Goal: Information Seeking & Learning: Learn about a topic

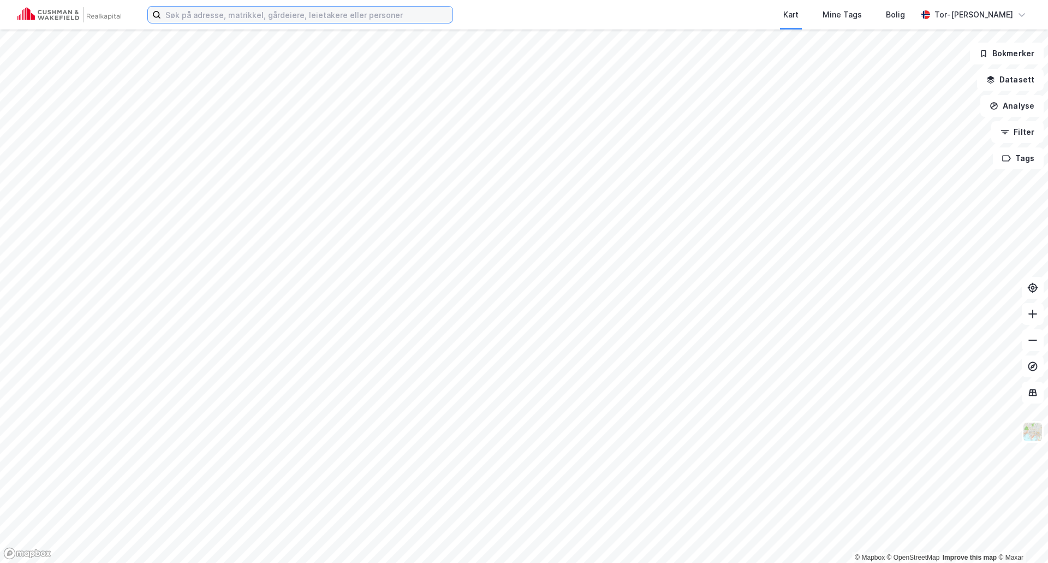
click at [190, 22] on input at bounding box center [306, 15] width 291 height 16
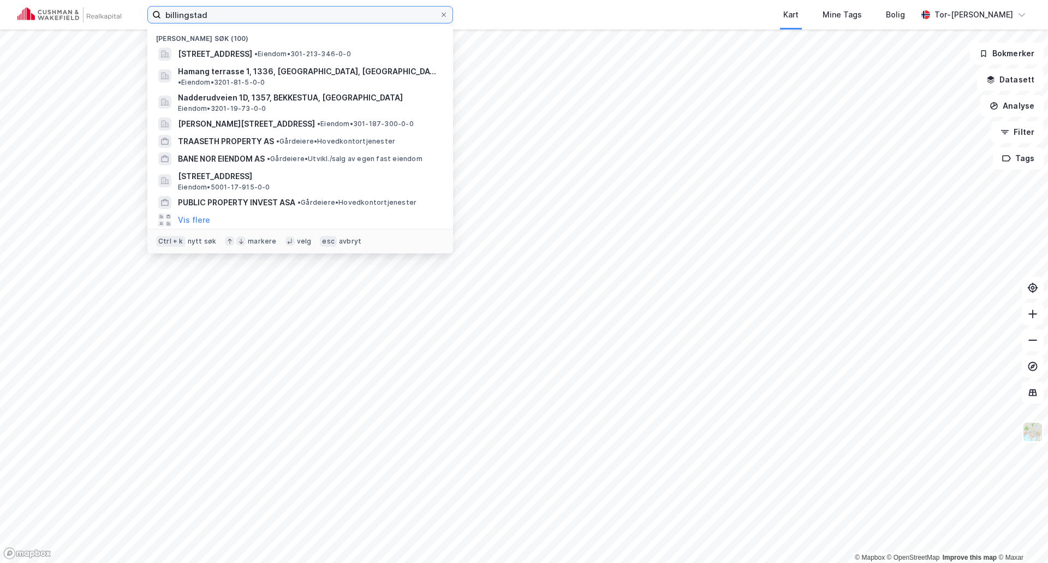
type input "billingstad"
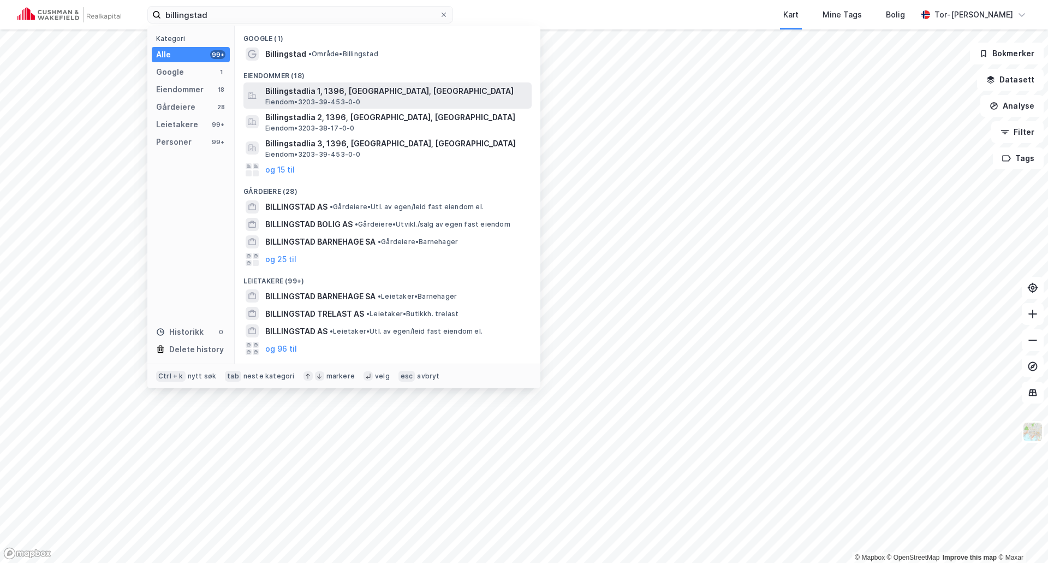
click at [354, 89] on span "Billingstadlia 1, 1396, [GEOGRAPHIC_DATA], [GEOGRAPHIC_DATA]" at bounding box center [396, 91] width 262 height 13
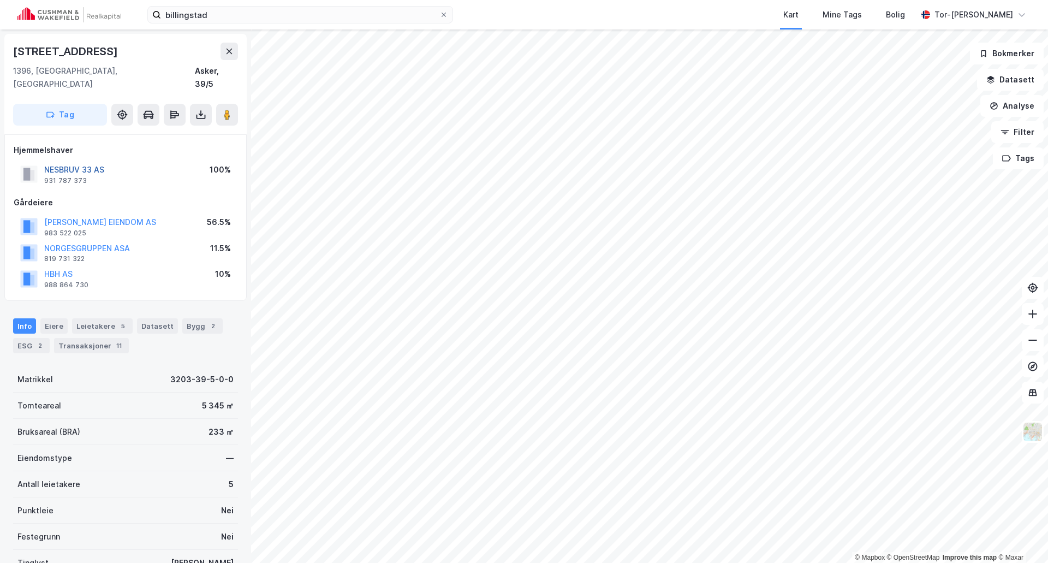
click at [0, 0] on button "NESBRUV 33 AS" at bounding box center [0, 0] width 0 height 0
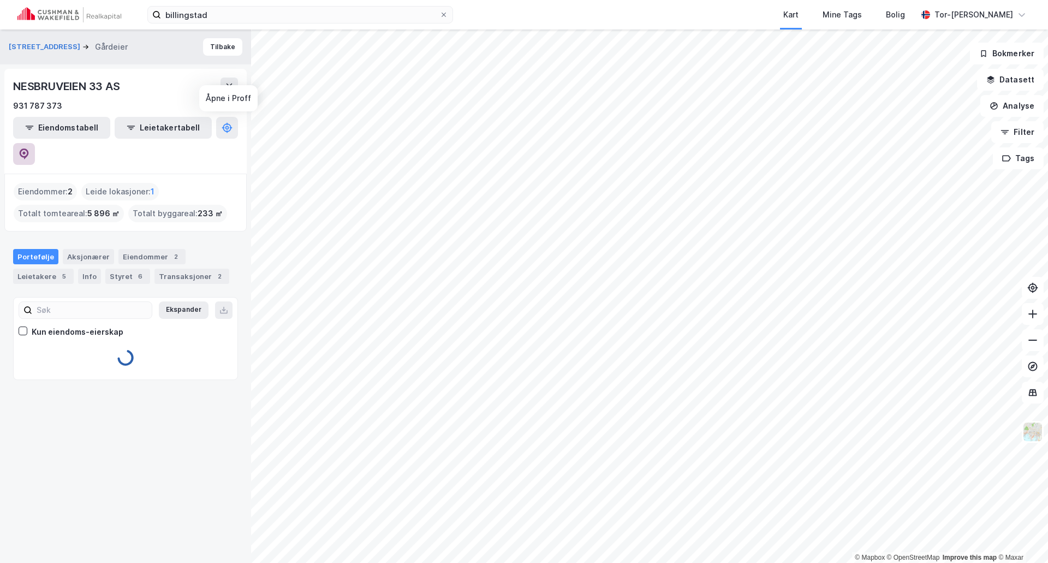
click at [29, 148] on icon at bounding box center [24, 153] width 11 height 11
